Goal: Task Accomplishment & Management: Use online tool/utility

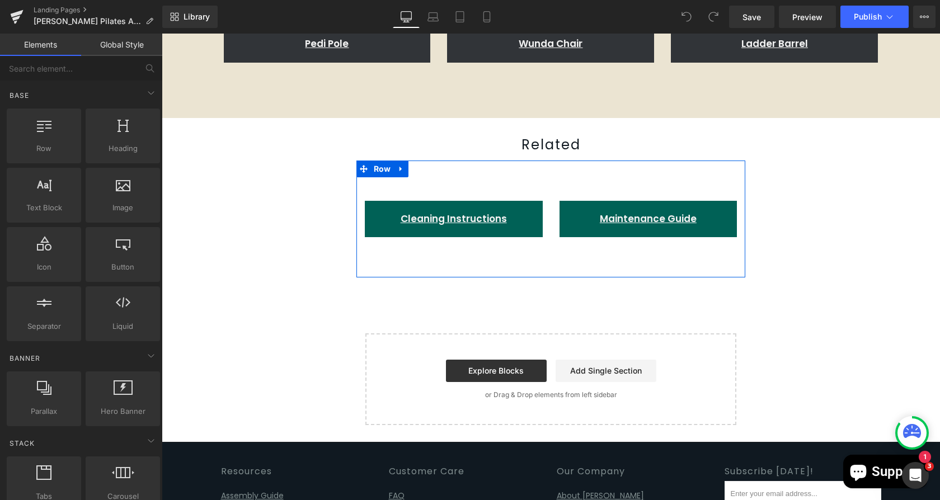
drag, startPoint x: 591, startPoint y: 166, endPoint x: 551, endPoint y: 171, distance: 40.1
click at [591, 201] on link "Maintenance Guide" at bounding box center [649, 219] width 178 height 37
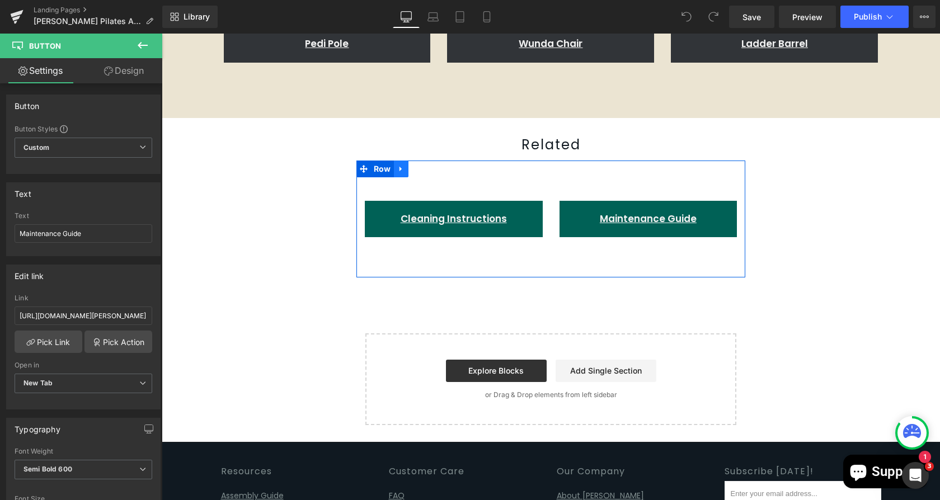
click at [398, 165] on icon at bounding box center [401, 169] width 8 height 8
click at [376, 161] on span "Row" at bounding box center [382, 169] width 23 height 17
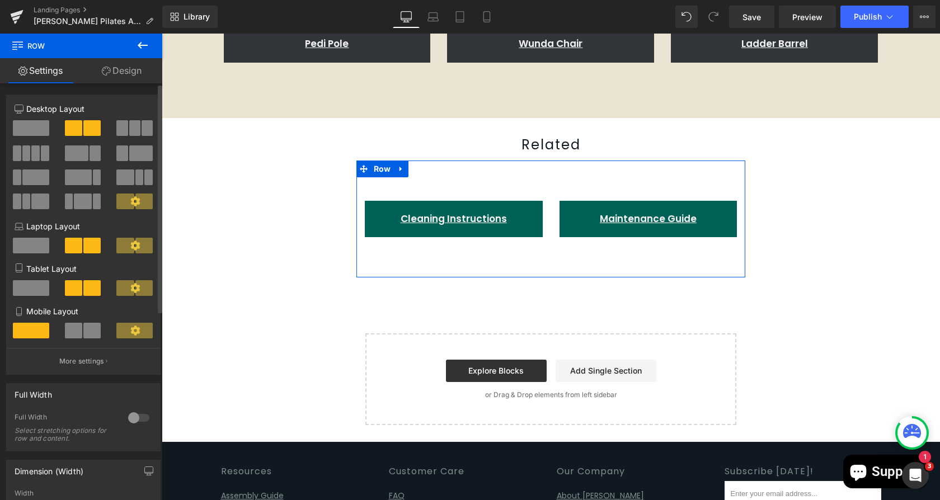
click at [129, 129] on span at bounding box center [134, 128] width 11 height 16
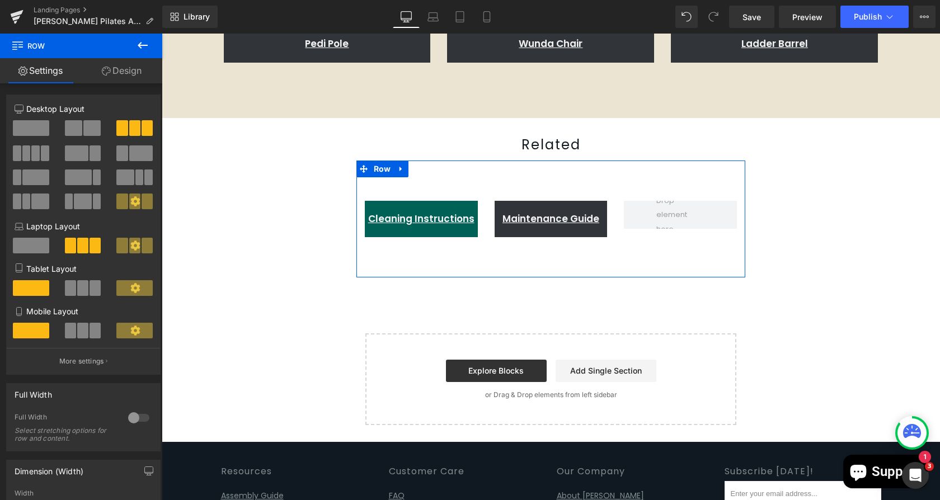
click at [561, 201] on link "Maintenance Guide" at bounding box center [551, 219] width 113 height 37
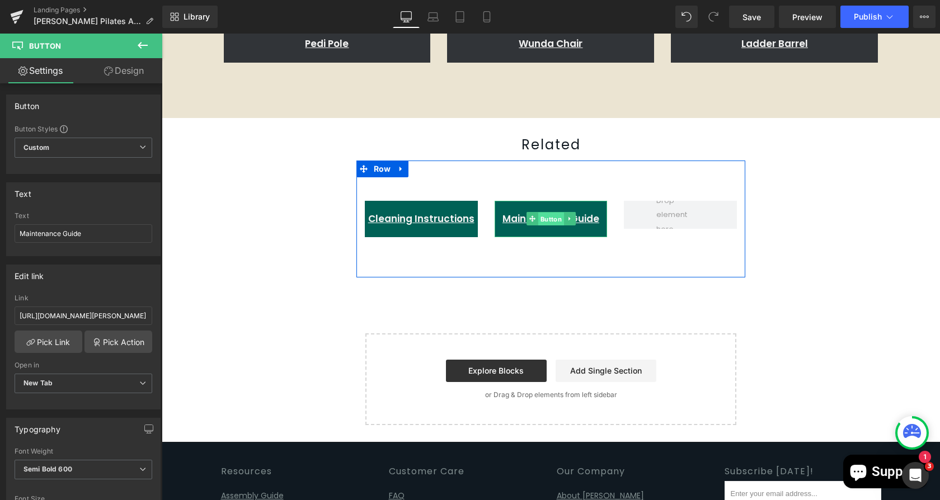
click at [541, 213] on span "Button" at bounding box center [551, 219] width 26 height 13
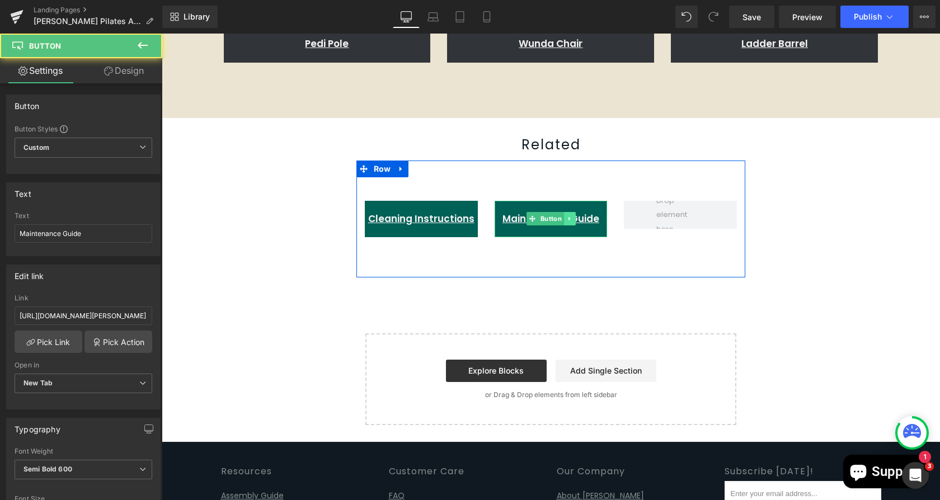
click at [564, 212] on link at bounding box center [570, 218] width 12 height 13
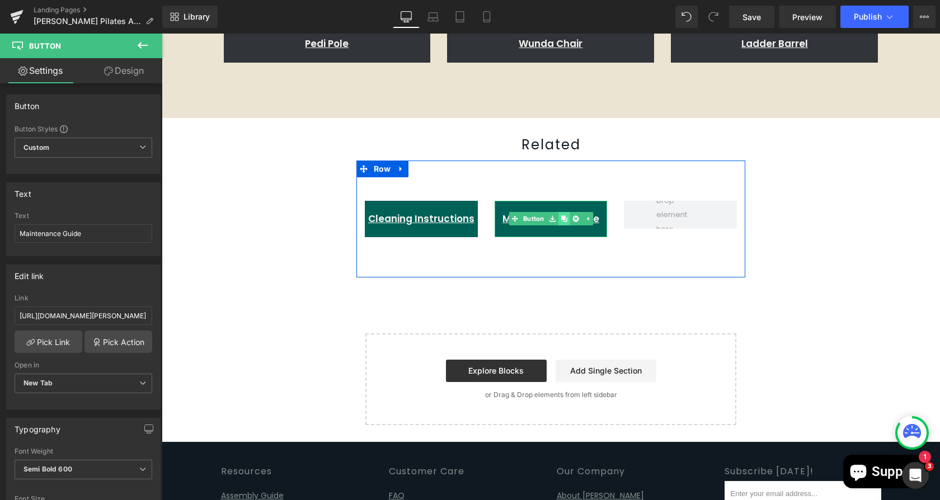
click at [561, 216] on icon at bounding box center [564, 219] width 6 height 6
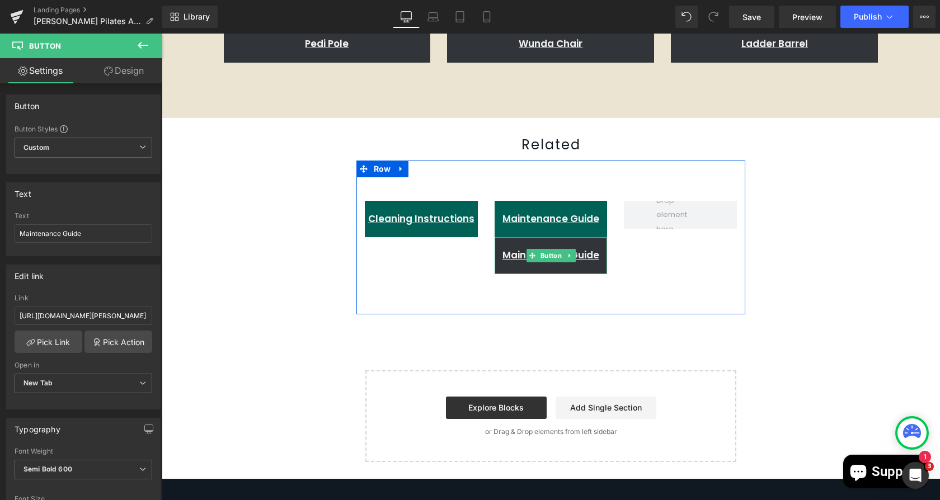
click at [503, 237] on link "Maintenance Guide" at bounding box center [551, 255] width 113 height 37
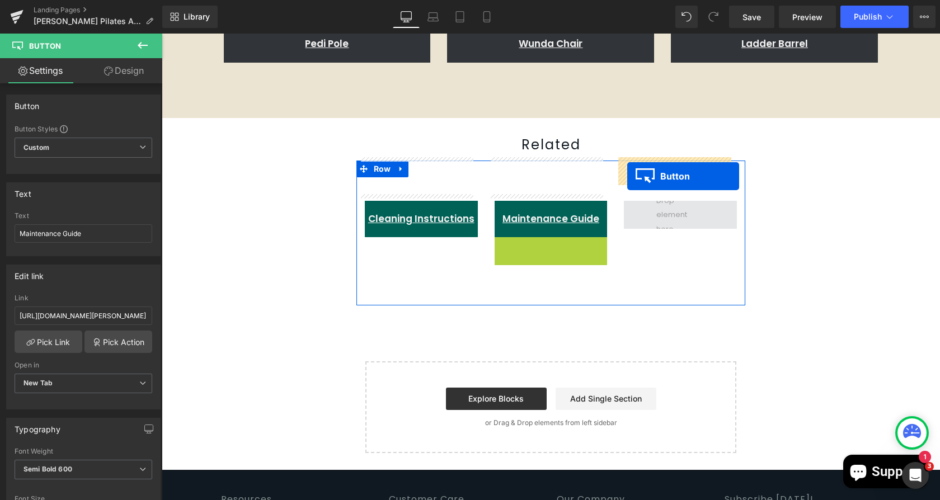
drag, startPoint x: 524, startPoint y: 209, endPoint x: 627, endPoint y: 176, distance: 108.5
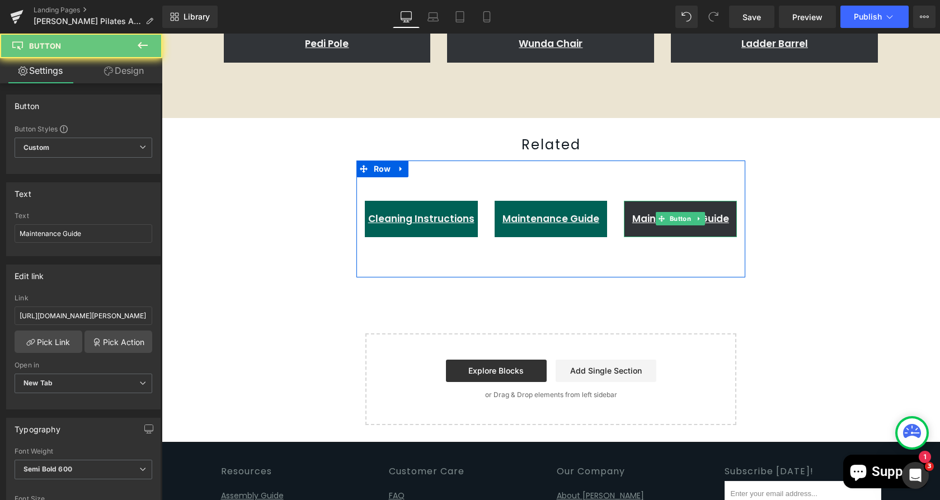
click at [633, 212] on span "Maintenance Guide" at bounding box center [681, 218] width 97 height 13
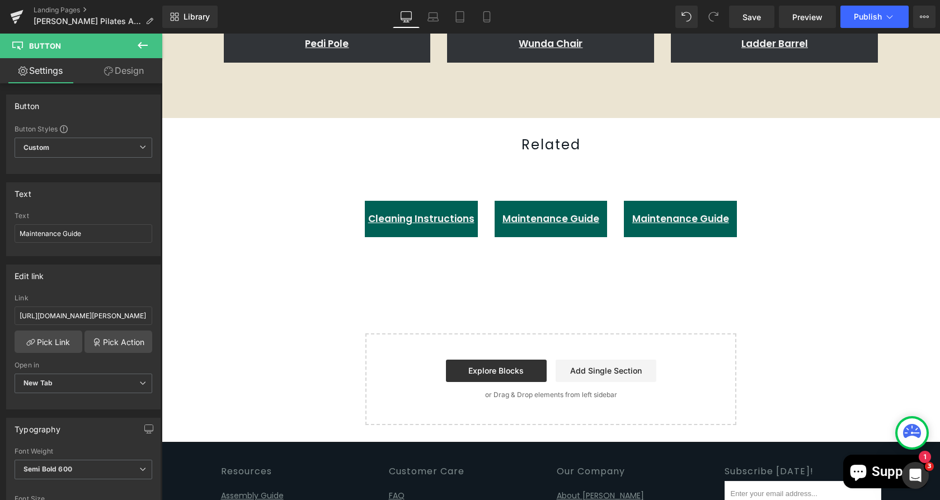
click at [671, 212] on span "Button" at bounding box center [681, 218] width 26 height 13
drag, startPoint x: 91, startPoint y: 233, endPoint x: -3, endPoint y: 232, distance: 94.6
click at [0, 232] on html "Button You are previewing how the will restyle your page. You can not edit Elem…" at bounding box center [470, 250] width 940 height 500
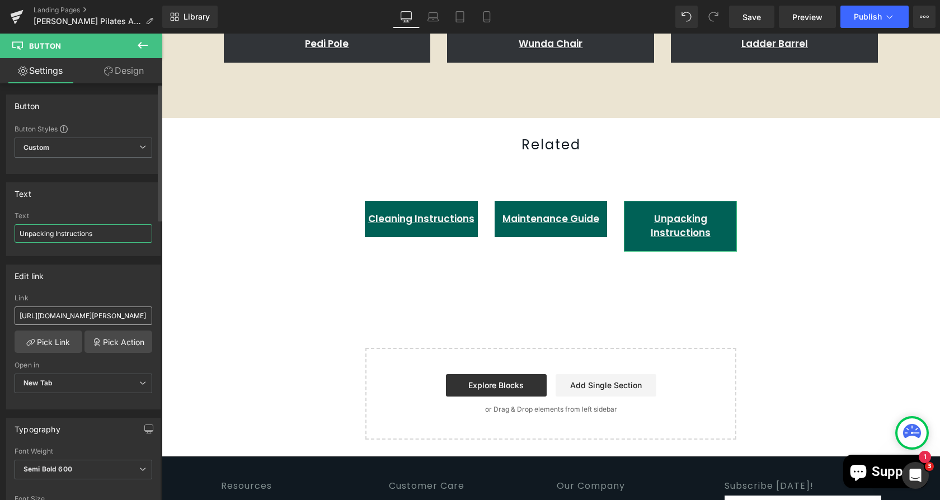
type input "Unpacking Instructions"
drag, startPoint x: 182, startPoint y: 344, endPoint x: 175, endPoint y: 312, distance: 32.7
paste input "[URL][DOMAIN_NAME]"
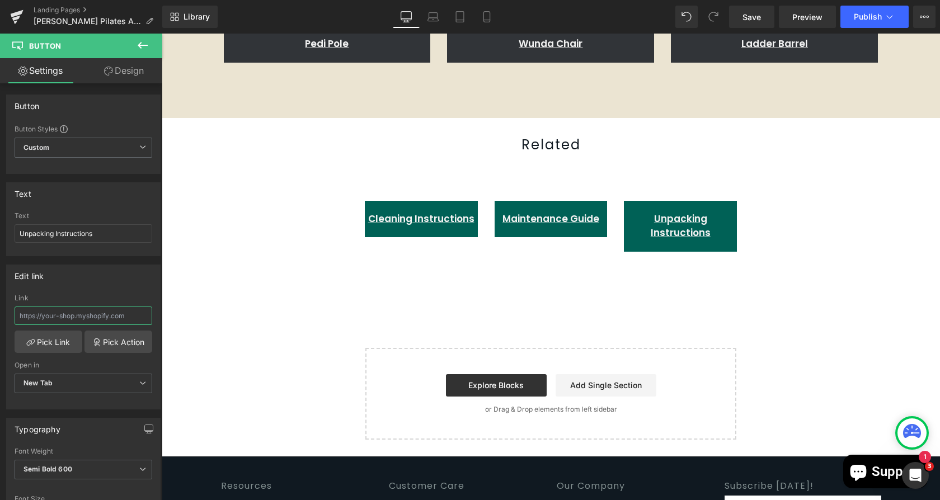
type input "[URL][DOMAIN_NAME]"
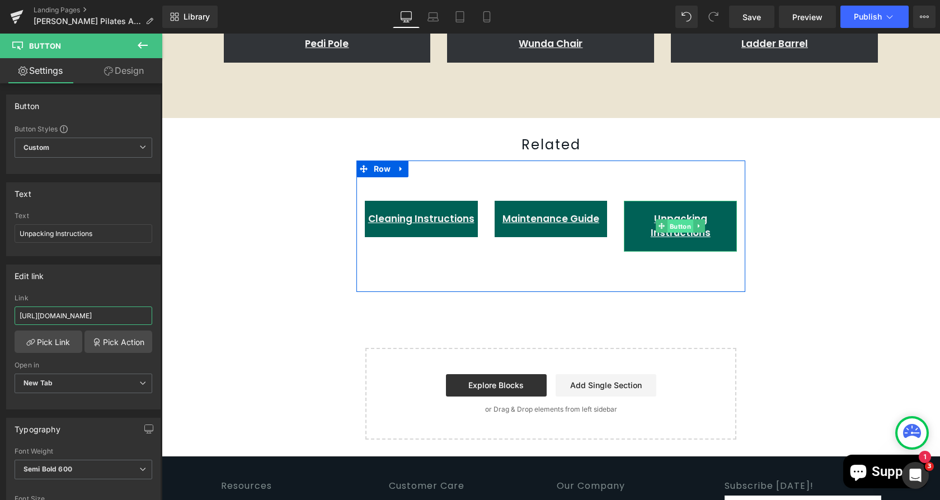
click at [671, 220] on span "Button" at bounding box center [681, 226] width 26 height 13
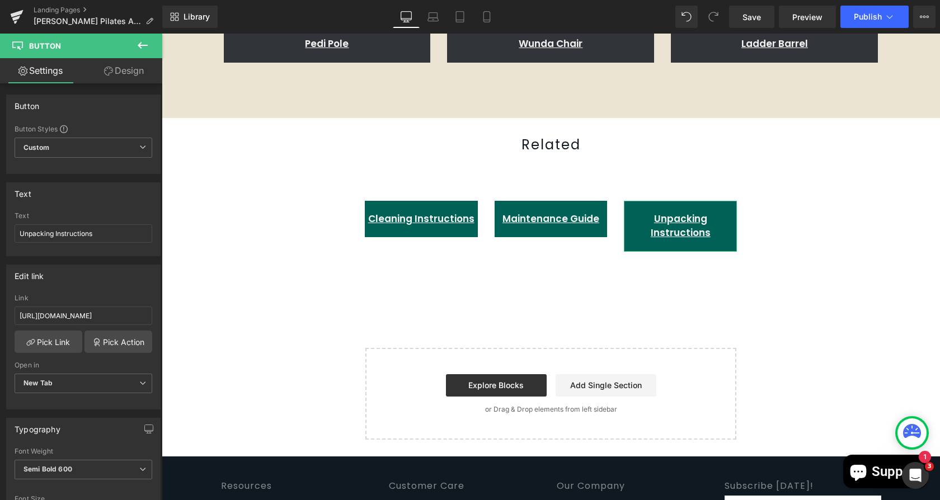
click at [120, 68] on link "Design" at bounding box center [123, 70] width 81 height 25
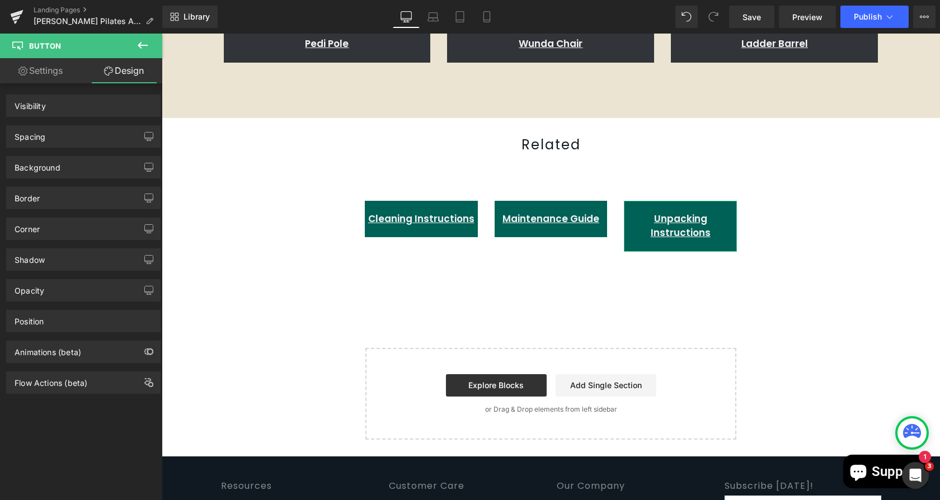
scroll to position [0, 0]
click at [64, 113] on div "Visibility (All)" at bounding box center [83, 105] width 153 height 21
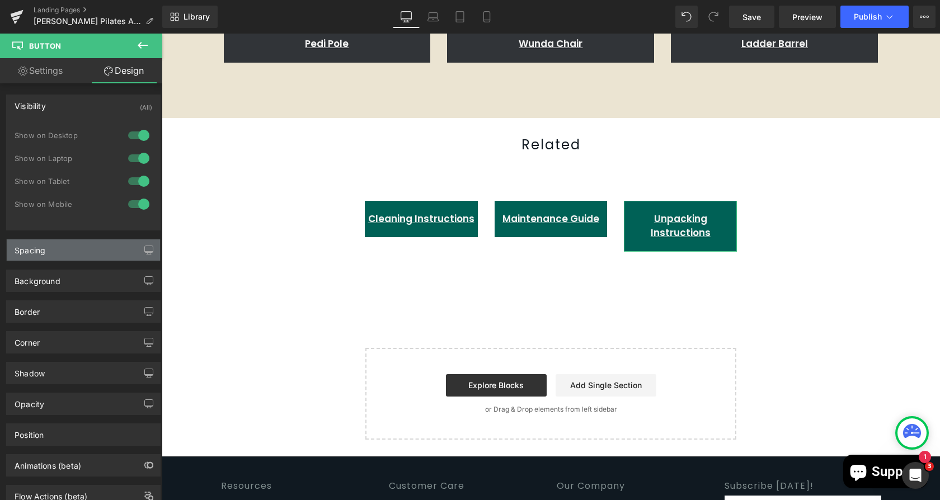
click at [68, 246] on div "Spacing" at bounding box center [83, 250] width 153 height 21
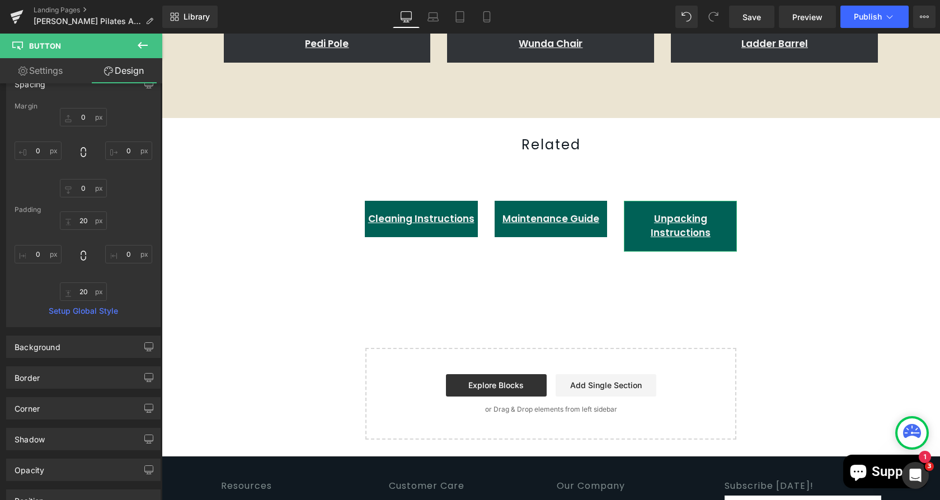
scroll to position [167, 0]
click at [81, 222] on input "20" at bounding box center [83, 220] width 47 height 18
type input "25"
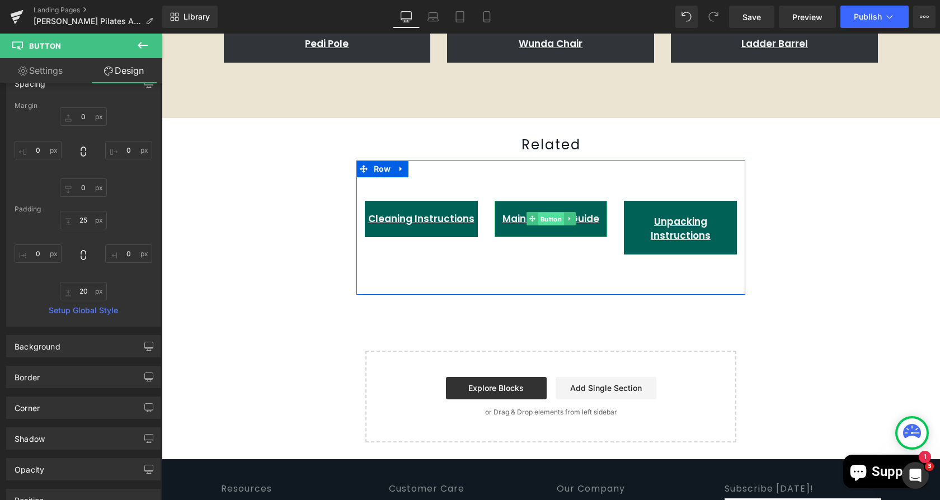
click at [527, 212] on link "Button" at bounding box center [546, 218] width 38 height 13
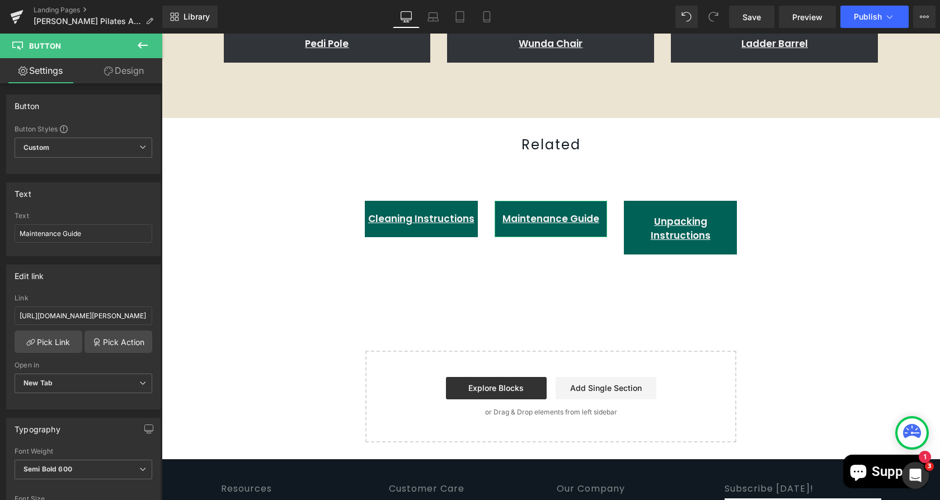
click at [122, 69] on link "Design" at bounding box center [123, 70] width 81 height 25
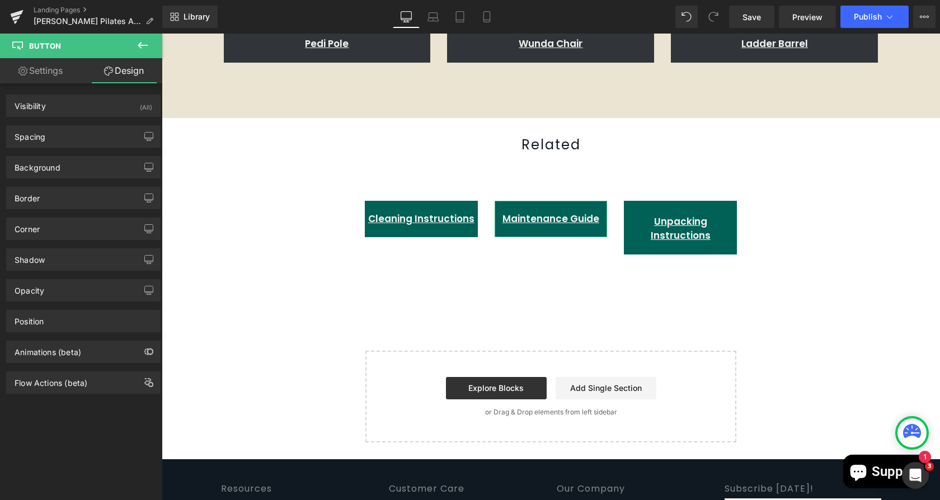
type input "0"
type input "20"
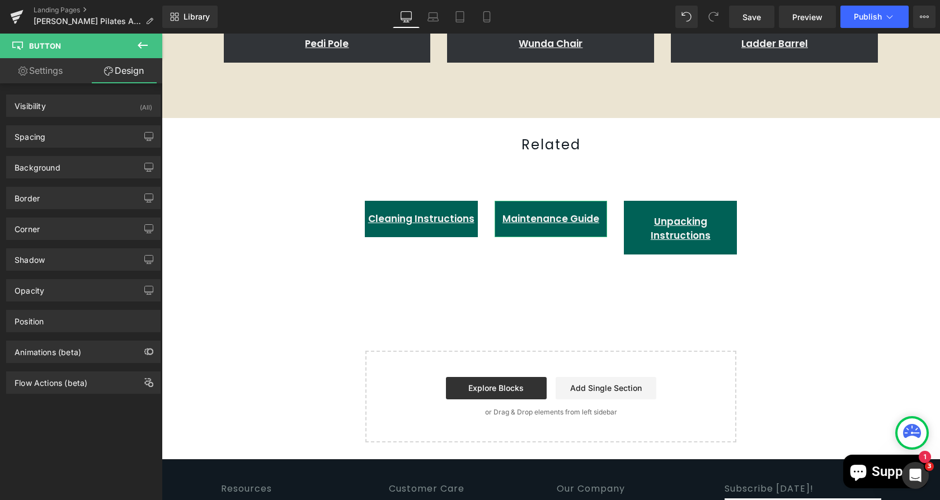
type input "0"
type input "20"
type input "0"
type input "#006156"
type input "100"
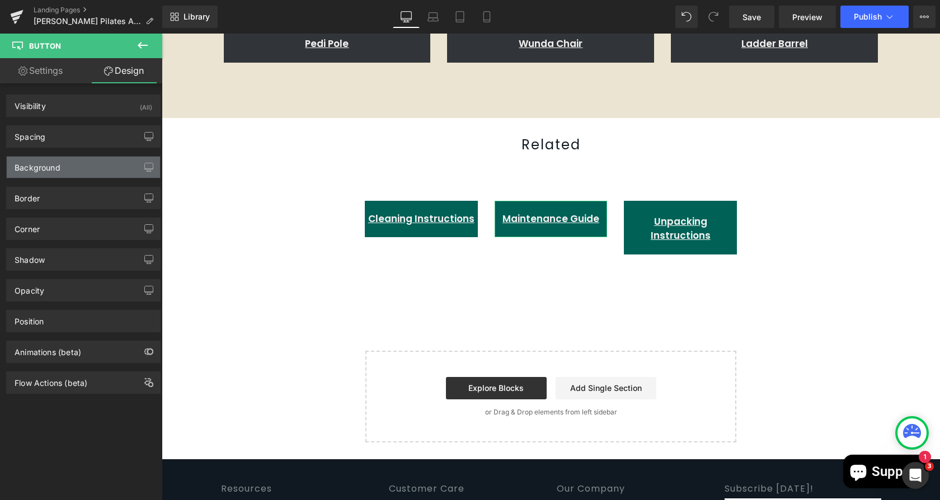
click at [56, 166] on div "Background" at bounding box center [38, 165] width 46 height 16
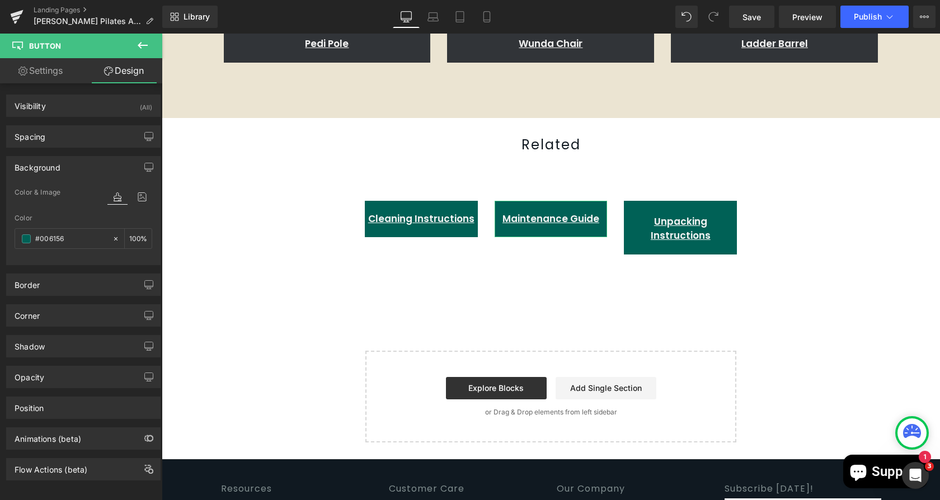
click at [60, 123] on div "Spacing [GEOGRAPHIC_DATA] 0px 0 0px 0 0px 0 0px 0 [GEOGRAPHIC_DATA] 20px 20 0px…" at bounding box center [83, 132] width 167 height 31
click at [62, 134] on div "Spacing" at bounding box center [83, 136] width 153 height 21
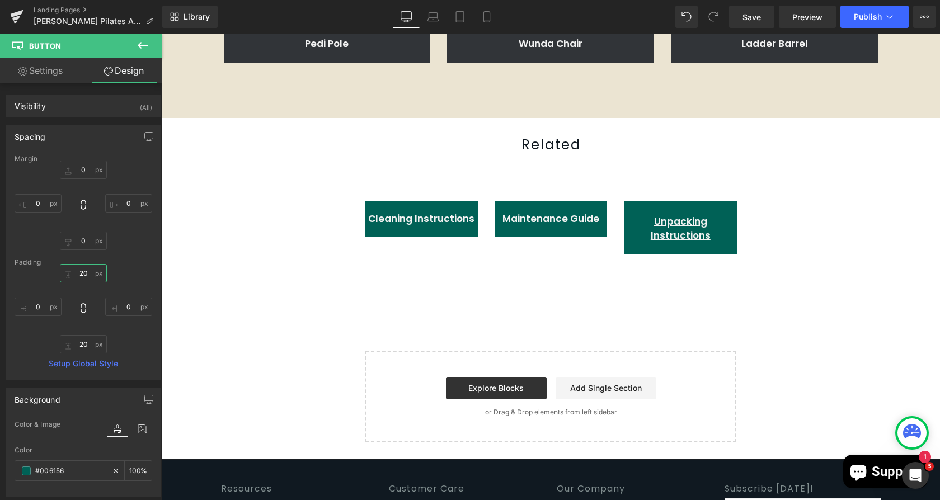
click at [92, 274] on input "20" at bounding box center [83, 273] width 47 height 18
type input "25"
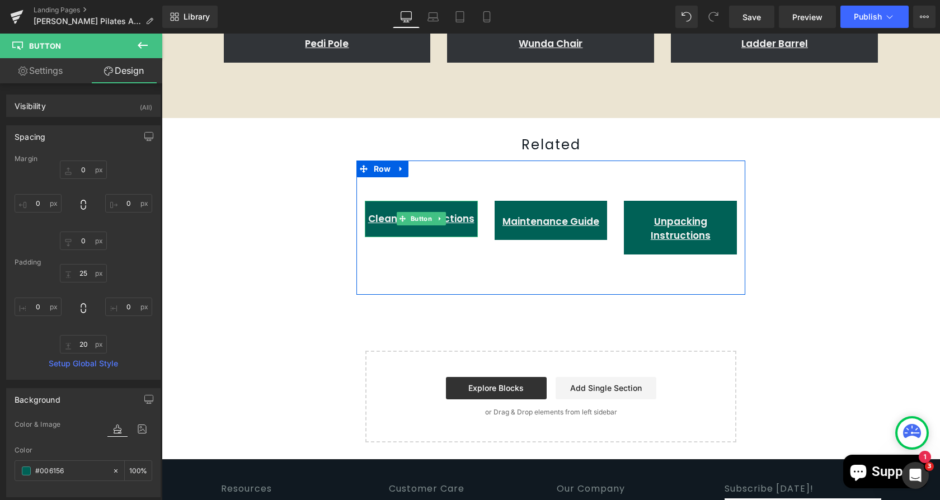
click at [412, 212] on span "Button" at bounding box center [422, 218] width 26 height 13
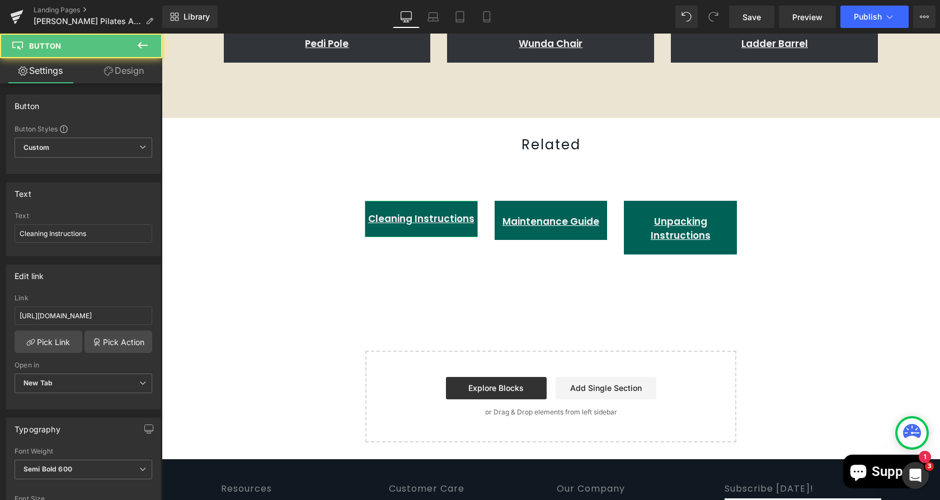
click at [119, 67] on link "Design" at bounding box center [123, 70] width 81 height 25
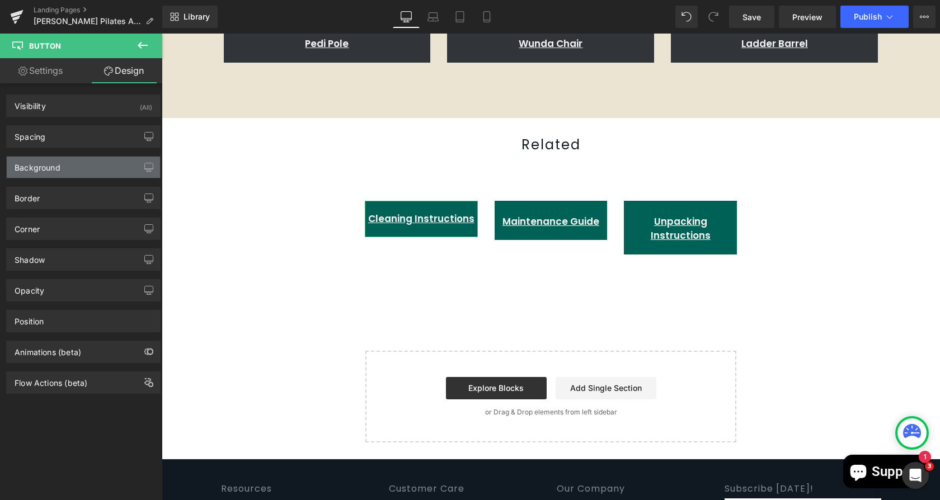
type input "0"
type input "20"
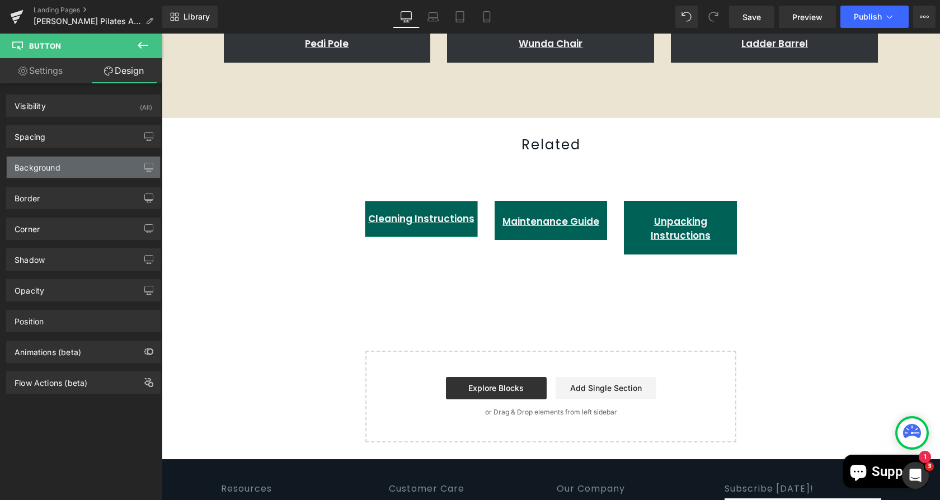
type input "0"
type input "20"
type input "0"
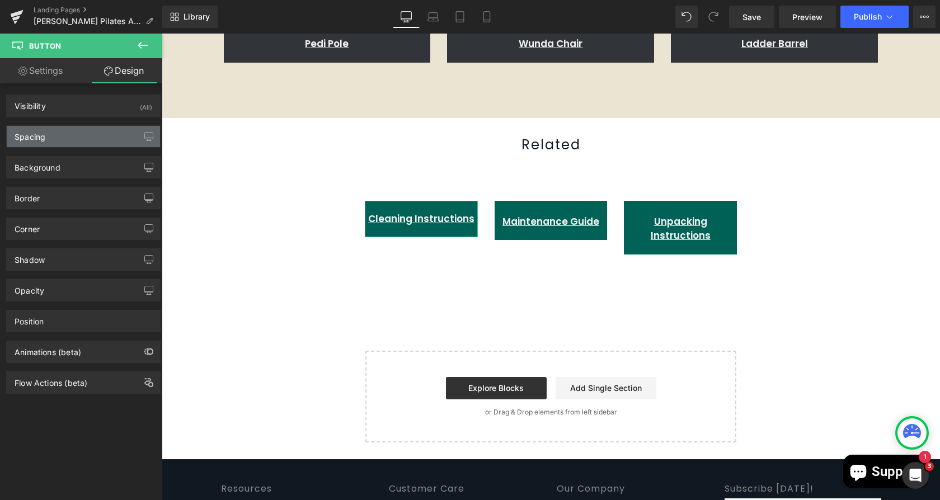
click at [48, 138] on div "Spacing" at bounding box center [83, 136] width 153 height 21
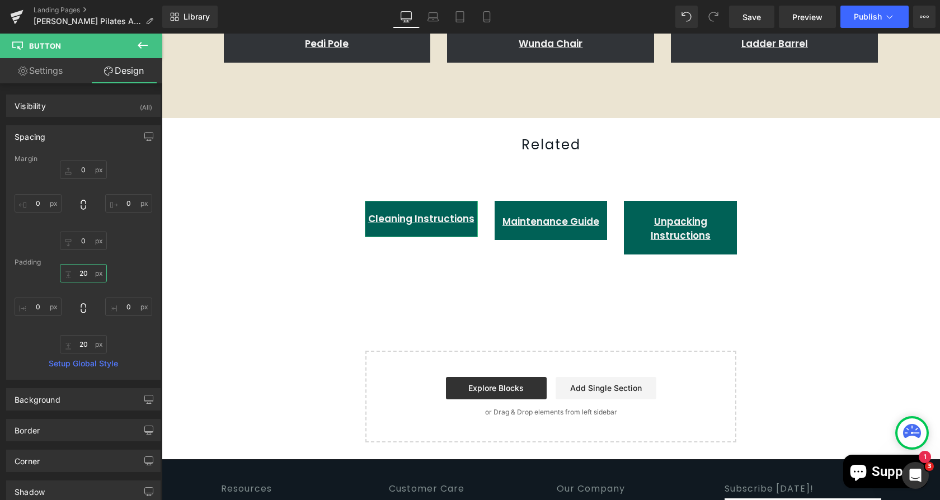
click at [85, 271] on input "20" at bounding box center [83, 273] width 47 height 18
type input "25"
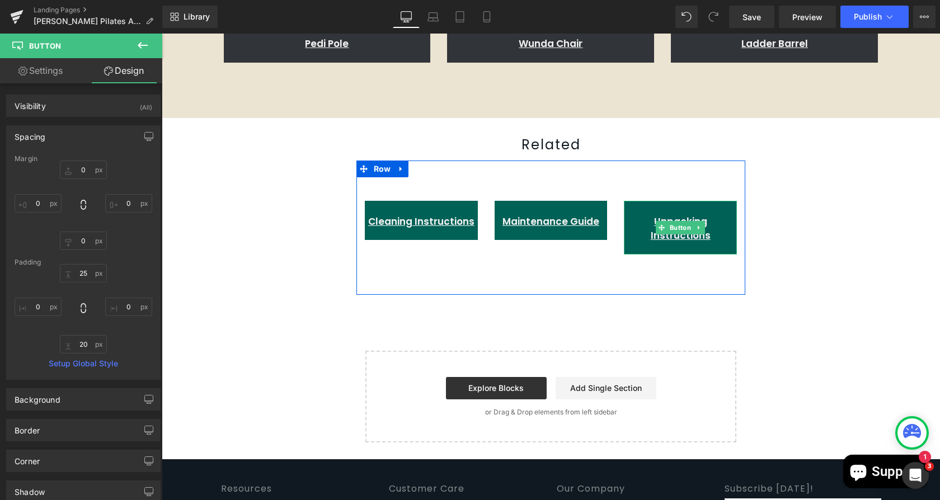
click at [668, 221] on span "Button" at bounding box center [681, 227] width 26 height 13
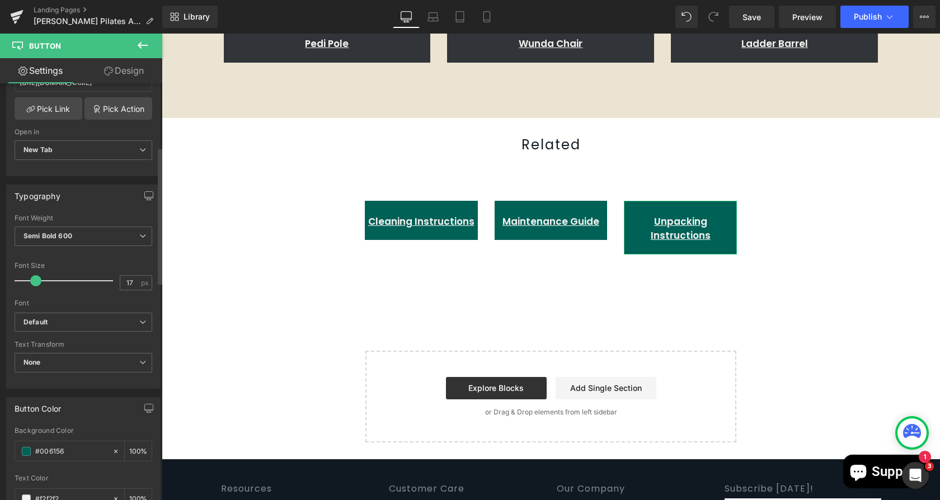
scroll to position [68, 0]
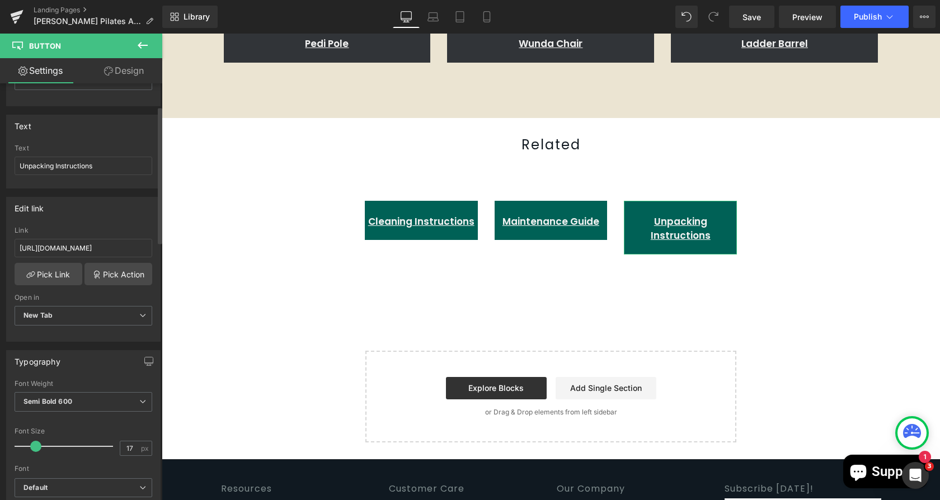
click at [35, 255] on div "Link [URL][DOMAIN_NAME]" at bounding box center [84, 245] width 138 height 36
drag, startPoint x: 79, startPoint y: 247, endPoint x: 141, endPoint y: 266, distance: 64.6
click at [161, 249] on div "Button Button Styles Custom Custom Setup Global Style Custom Setup Global Style…" at bounding box center [81, 294] width 162 height 422
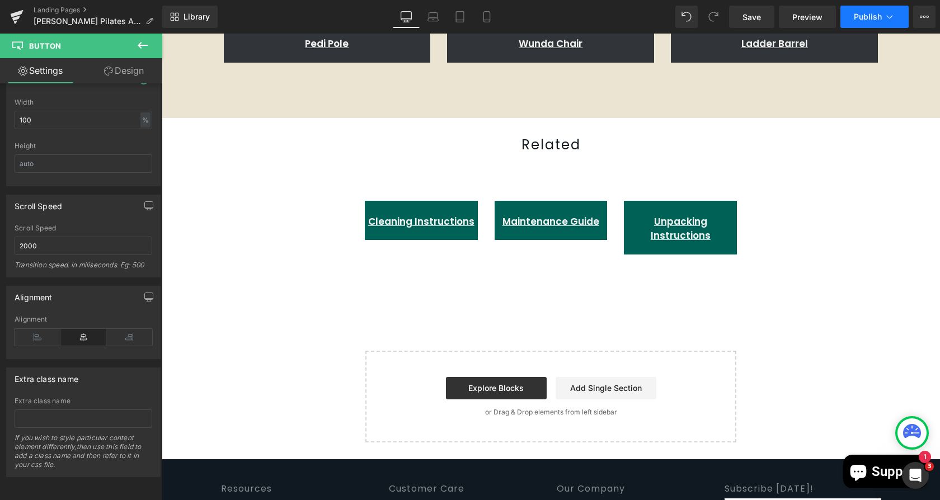
scroll to position [0, 0]
click at [873, 13] on span "Publish" at bounding box center [868, 16] width 28 height 9
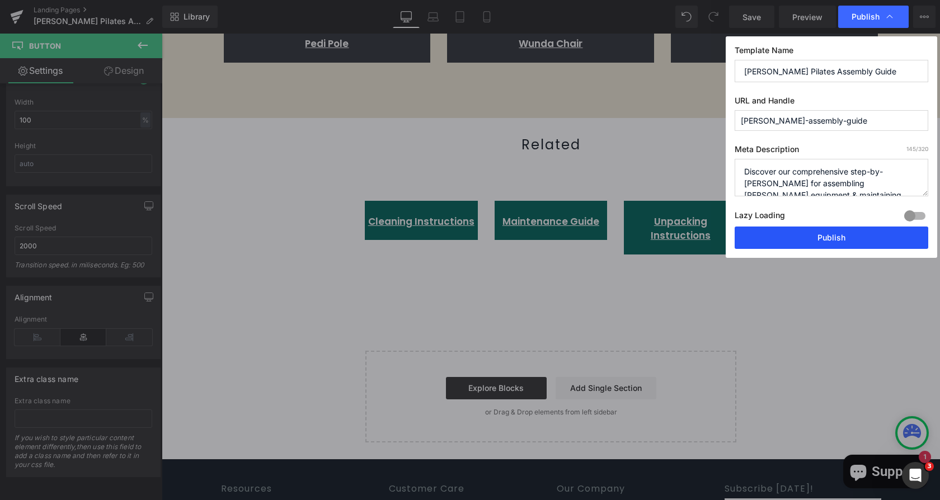
click at [813, 227] on button "Publish" at bounding box center [832, 238] width 194 height 22
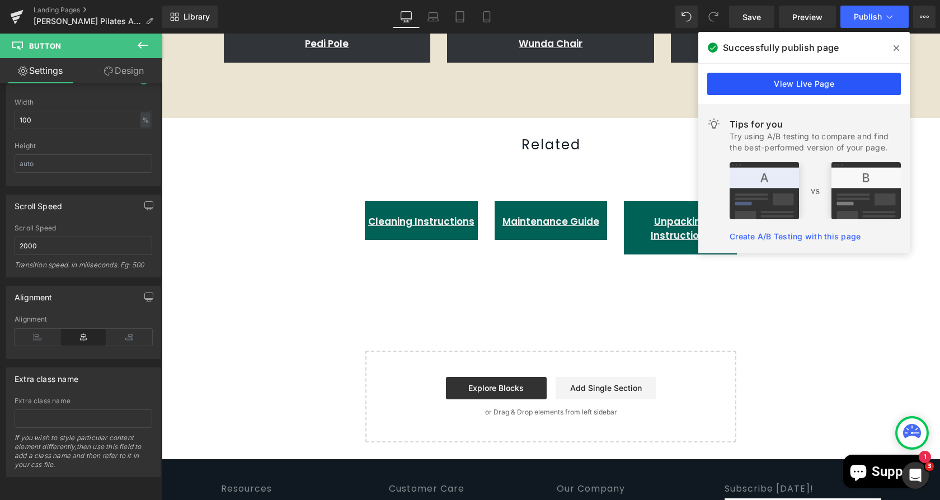
click at [828, 89] on link "View Live Page" at bounding box center [805, 84] width 194 height 22
